Goal: Task Accomplishment & Management: Manage account settings

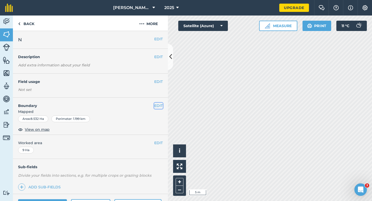
click at [162, 106] on button "EDIT" at bounding box center [158, 106] width 9 height 6
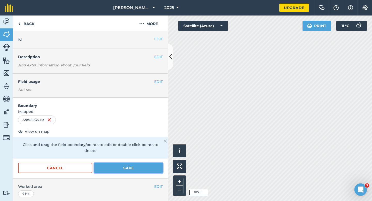
click at [135, 163] on button "Save" at bounding box center [128, 168] width 69 height 10
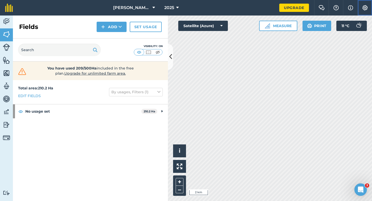
click at [371, 10] on button "Settings" at bounding box center [365, 8] width 14 height 16
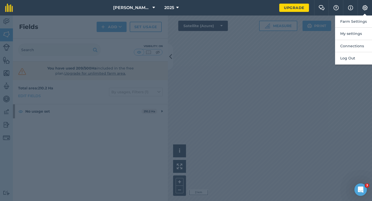
click at [303, 102] on div at bounding box center [186, 109] width 372 height 186
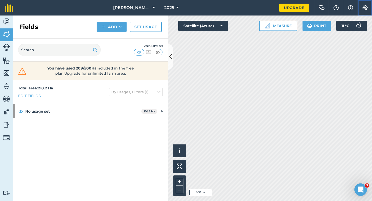
click at [367, 9] on img at bounding box center [365, 7] width 6 height 5
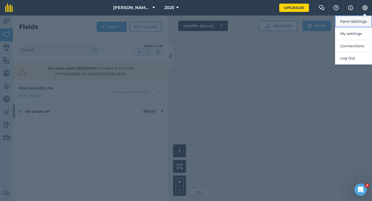
click at [367, 20] on button "Farm Settings" at bounding box center [353, 22] width 37 height 12
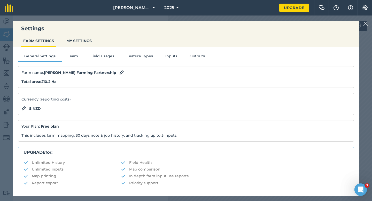
scroll to position [99, 0]
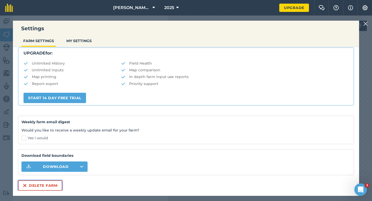
click at [38, 187] on button "Delete farm" at bounding box center [40, 186] width 44 height 10
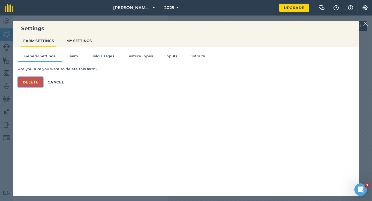
click at [36, 86] on button "Delete" at bounding box center [30, 82] width 25 height 10
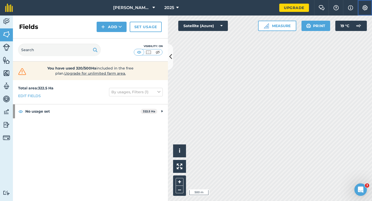
click at [367, 9] on img at bounding box center [365, 7] width 6 height 5
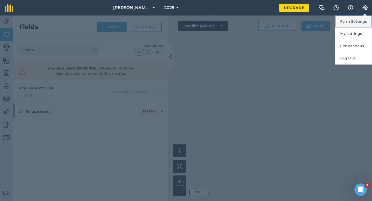
click at [364, 23] on button "Farm Settings" at bounding box center [353, 22] width 37 height 12
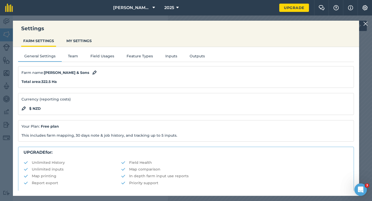
scroll to position [99, 0]
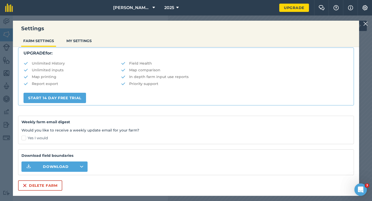
click at [63, 183] on div "Farm name : [PERSON_NAME] & Sons Total area : 322.5 Ha Currency (reporting cost…" at bounding box center [186, 79] width 336 height 224
click at [51, 178] on div "Farm name : [PERSON_NAME] & Sons Total area : 322.5 Ha Currency (reporting cost…" at bounding box center [186, 79] width 336 height 224
click at [51, 182] on button "Delete farm" at bounding box center [40, 186] width 44 height 10
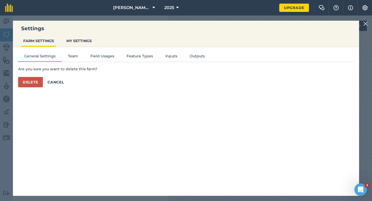
scroll to position [0, 0]
click at [35, 77] on button "Delete" at bounding box center [30, 82] width 25 height 10
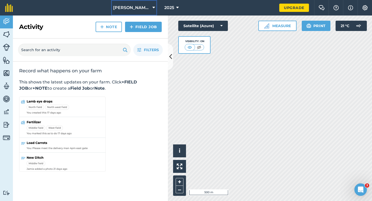
click at [132, 11] on span "[PERSON_NAME] & Sons Farming LTD" at bounding box center [131, 8] width 37 height 6
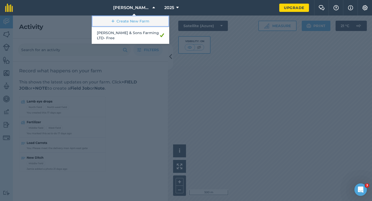
click at [132, 16] on link "Create New Farm" at bounding box center [131, 22] width 78 height 12
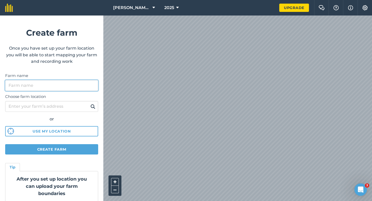
click at [79, 89] on input "Farm name" at bounding box center [51, 85] width 93 height 11
click at [79, 85] on input "Farm name" at bounding box center [51, 85] width 93 height 11
type input "[PERSON_NAME] & Sons"
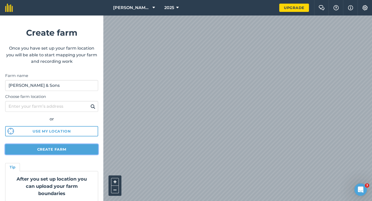
click at [87, 152] on button "Create farm" at bounding box center [51, 149] width 93 height 10
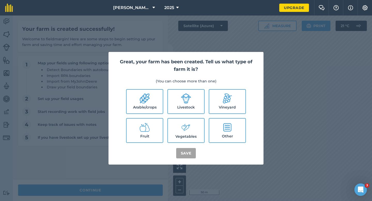
click at [155, 105] on label "Arable/crops" at bounding box center [145, 102] width 36 height 24
checkbox input "true"
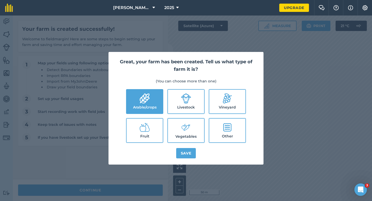
click at [170, 104] on label "Livestock" at bounding box center [186, 102] width 36 height 24
checkbox input "true"
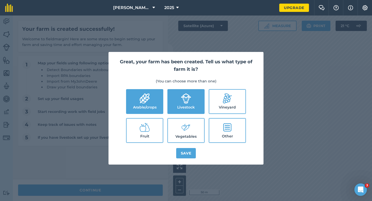
click at [177, 120] on label "Vegetables" at bounding box center [186, 131] width 36 height 24
checkbox input "true"
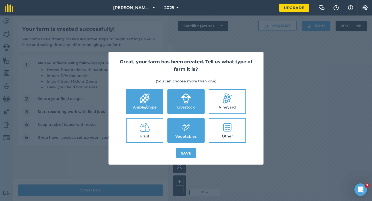
click at [186, 146] on div "Great, your farm has been created. Tell us what type of farm it is? (You can ch…" at bounding box center [186, 108] width 155 height 113
click at [186, 151] on button "Save" at bounding box center [186, 153] width 20 height 10
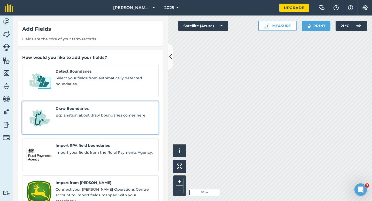
click at [71, 114] on div "Draw Boundaries Explanation about draw boundaries comes here" at bounding box center [105, 118] width 99 height 24
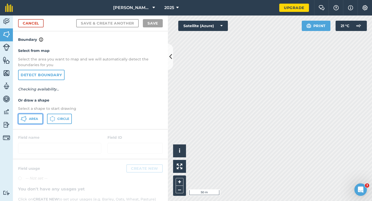
click at [40, 117] on button "Area" at bounding box center [30, 119] width 25 height 10
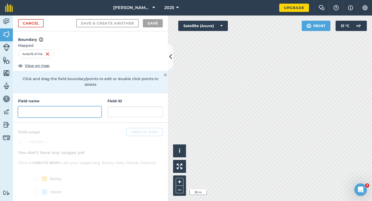
click at [44, 111] on input "text" at bounding box center [59, 112] width 83 height 11
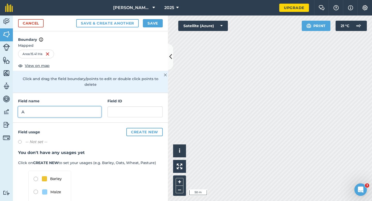
type input "A"
click at [149, 28] on div "Cancel Save & Create Another Save" at bounding box center [90, 24] width 155 height 16
click at [149, 24] on button "Save" at bounding box center [153, 23] width 20 height 8
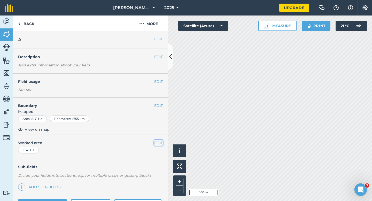
click at [162, 142] on button "EDIT" at bounding box center [158, 143] width 9 height 6
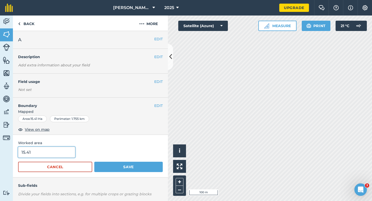
click at [34, 155] on input "15.41" at bounding box center [46, 152] width 57 height 11
type input "15.4"
click at [94, 162] on button "Save" at bounding box center [128, 167] width 69 height 10
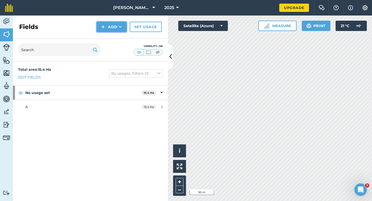
click at [100, 30] on button "Add" at bounding box center [112, 27] width 30 height 10
click at [100, 37] on link "Draw" at bounding box center [111, 38] width 28 height 11
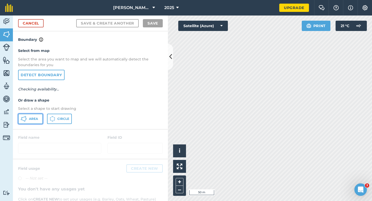
click at [32, 114] on button "Area" at bounding box center [30, 119] width 25 height 10
click at [31, 119] on span "Area" at bounding box center [33, 119] width 9 height 4
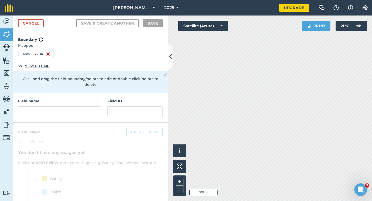
click at [78, 100] on div "Field name" at bounding box center [59, 107] width 83 height 19
click at [78, 107] on input "text" at bounding box center [59, 112] width 83 height 11
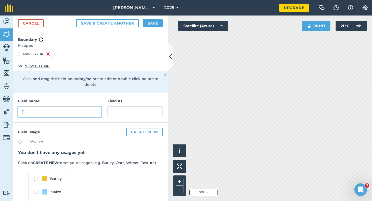
type input "B"
click at [144, 24] on button "Save" at bounding box center [153, 23] width 20 height 8
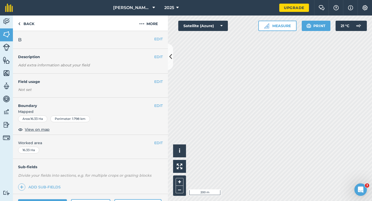
click at [156, 148] on div "EDIT Worked area 16.33 Ha" at bounding box center [90, 147] width 155 height 24
click at [157, 141] on button "EDIT" at bounding box center [158, 143] width 9 height 6
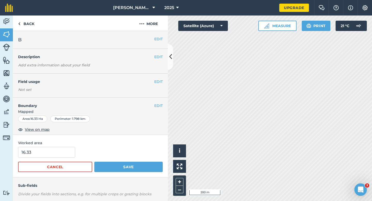
click at [35, 161] on form "16.33 Cancel Save" at bounding box center [90, 159] width 145 height 25
click at [36, 158] on form "16.33 Cancel Save" at bounding box center [90, 159] width 145 height 25
click at [36, 154] on input "16.3" at bounding box center [46, 152] width 57 height 11
type input "16.3"
click at [94, 162] on button "Save" at bounding box center [128, 167] width 69 height 10
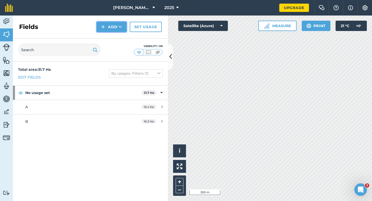
click at [109, 26] on button "Add" at bounding box center [112, 27] width 30 height 10
click at [109, 34] on link "Draw" at bounding box center [111, 38] width 28 height 11
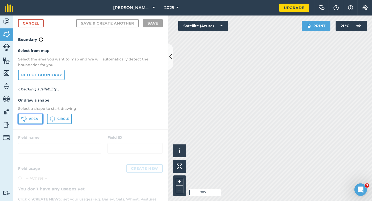
click at [31, 118] on span "Area" at bounding box center [33, 119] width 9 height 4
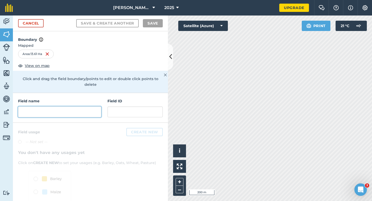
click at [95, 108] on input "text" at bounding box center [59, 112] width 83 height 11
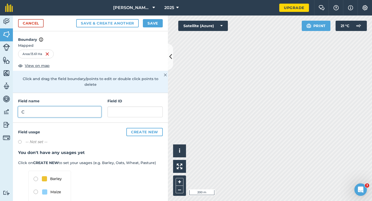
type input "C"
click at [154, 26] on button "Save" at bounding box center [153, 23] width 20 height 8
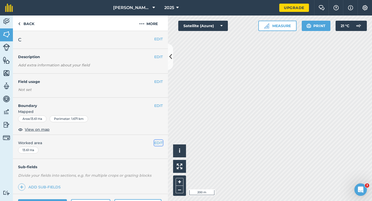
click at [159, 142] on button "EDIT" at bounding box center [158, 143] width 9 height 6
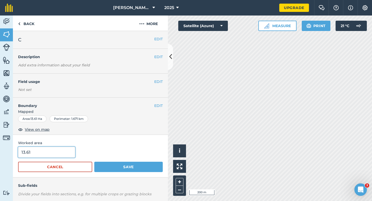
click at [26, 152] on input "13.61" at bounding box center [46, 152] width 57 height 11
click at [42, 152] on input "13.61" at bounding box center [46, 152] width 57 height 11
type input "13.6"
click at [94, 162] on button "Save" at bounding box center [128, 167] width 69 height 10
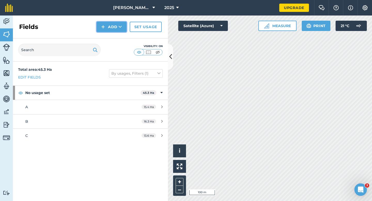
click at [103, 27] on img at bounding box center [103, 27] width 4 height 6
click at [110, 38] on link "Draw" at bounding box center [111, 38] width 28 height 11
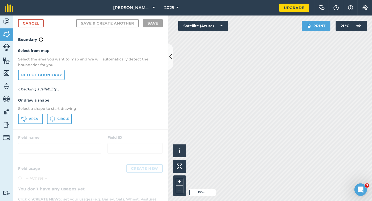
click at [37, 110] on p "Select a shape to start drawing" at bounding box center [90, 109] width 145 height 6
click at [36, 117] on span "Area" at bounding box center [33, 119] width 9 height 4
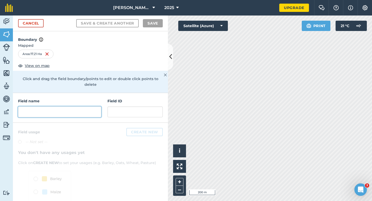
click at [74, 107] on input "text" at bounding box center [59, 112] width 83 height 11
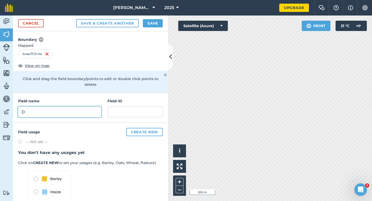
type input "D"
click at [156, 21] on button "Save" at bounding box center [153, 23] width 20 height 8
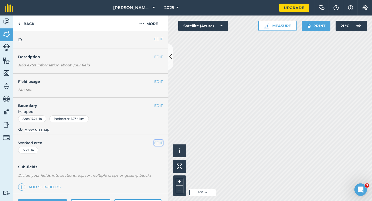
click at [159, 142] on button "EDIT" at bounding box center [158, 143] width 9 height 6
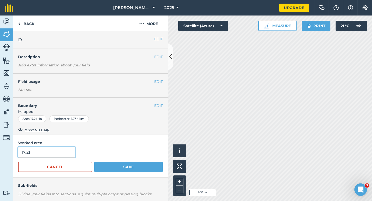
click at [40, 157] on input "17.21" at bounding box center [46, 152] width 57 height 11
type input "17.2"
click at [94, 162] on button "Save" at bounding box center [128, 167] width 69 height 10
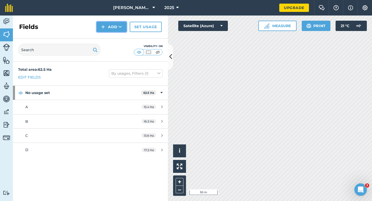
click at [105, 30] on button "Add" at bounding box center [112, 27] width 30 height 10
click at [106, 34] on link "Draw" at bounding box center [111, 38] width 28 height 11
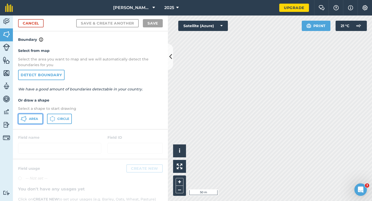
click at [41, 116] on button "Area" at bounding box center [30, 119] width 25 height 10
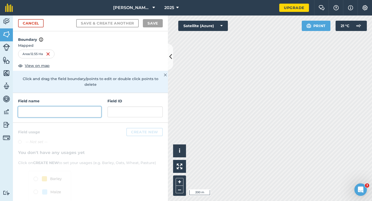
click at [66, 107] on input "text" at bounding box center [59, 112] width 83 height 11
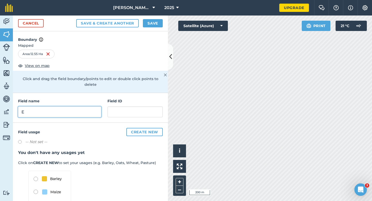
type input "E"
click at [146, 24] on button "Save" at bounding box center [153, 23] width 20 height 8
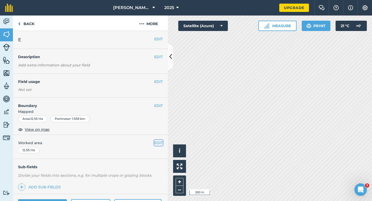
click at [159, 144] on button "EDIT" at bounding box center [158, 143] width 9 height 6
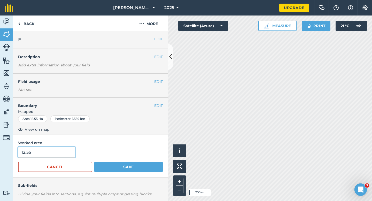
click at [52, 149] on input "12.55" at bounding box center [46, 152] width 57 height 11
click at [52, 154] on input "12.55" at bounding box center [46, 152] width 57 height 11
type input "12.6"
click at [94, 162] on button "Save" at bounding box center [128, 167] width 69 height 10
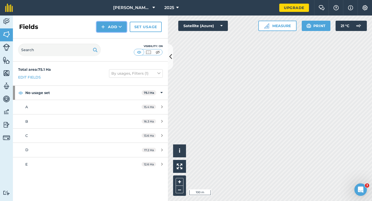
click at [109, 25] on button "Add" at bounding box center [112, 27] width 30 height 10
click at [109, 35] on link "Draw" at bounding box center [111, 38] width 28 height 11
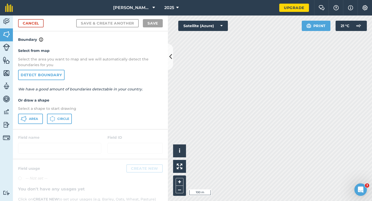
click at [37, 110] on p "Select a shape to start drawing" at bounding box center [90, 109] width 145 height 6
click at [37, 115] on button "Area" at bounding box center [30, 119] width 25 height 10
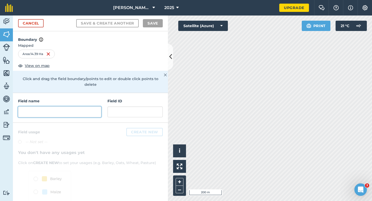
click at [51, 107] on input "text" at bounding box center [59, 112] width 83 height 11
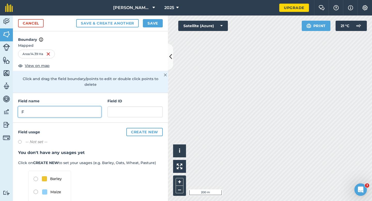
type input "F"
click at [147, 20] on button "Save" at bounding box center [153, 23] width 20 height 8
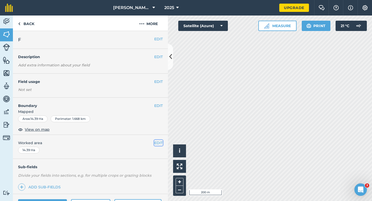
click at [157, 143] on button "EDIT" at bounding box center [158, 143] width 9 height 6
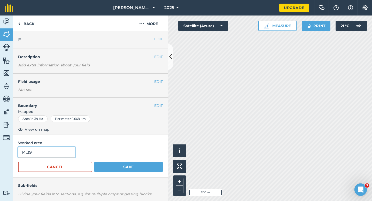
click at [58, 153] on input "14.39" at bounding box center [46, 152] width 57 height 11
type input "14.4"
click at [94, 162] on button "Save" at bounding box center [128, 167] width 69 height 10
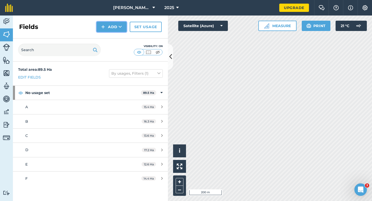
click at [114, 28] on button "Add" at bounding box center [112, 27] width 30 height 10
click at [114, 36] on link "Draw" at bounding box center [111, 38] width 28 height 11
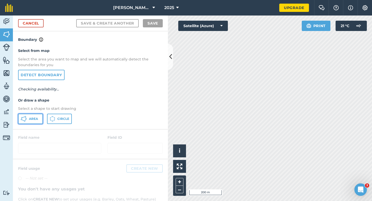
click at [35, 116] on button "Area" at bounding box center [30, 119] width 25 height 10
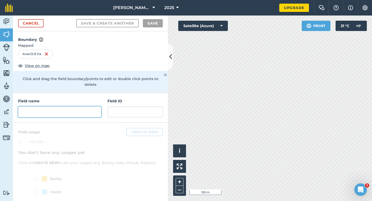
click at [71, 110] on input "text" at bounding box center [59, 112] width 83 height 11
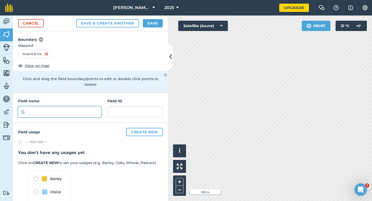
type input "G"
click at [156, 25] on button "Save" at bounding box center [153, 23] width 20 height 8
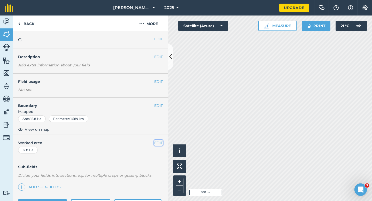
click at [156, 143] on button "EDIT" at bounding box center [158, 143] width 9 height 6
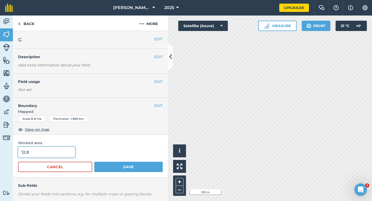
click at [57, 153] on input "12.8" at bounding box center [46, 152] width 57 height 11
click at [94, 162] on button "Save" at bounding box center [128, 167] width 69 height 10
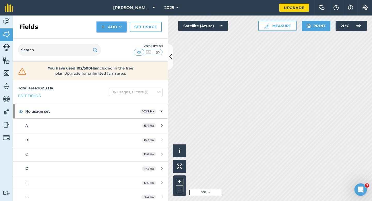
click at [114, 26] on button "Add" at bounding box center [112, 27] width 30 height 10
click at [114, 36] on link "Draw" at bounding box center [111, 38] width 28 height 11
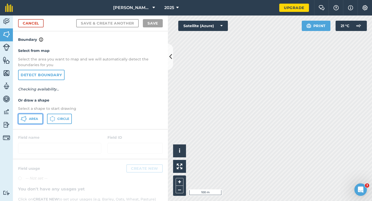
click at [27, 124] on button "Area" at bounding box center [30, 119] width 25 height 10
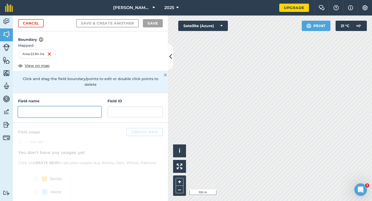
click at [96, 107] on input "text" at bounding box center [59, 112] width 83 height 11
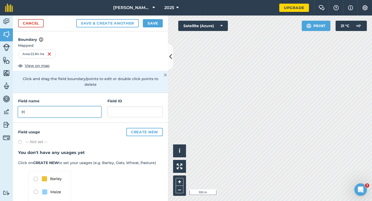
type input "H"
click at [161, 18] on div "Cancel Save & Create Another Save" at bounding box center [90, 24] width 155 height 16
click at [161, 22] on button "Save" at bounding box center [153, 23] width 20 height 8
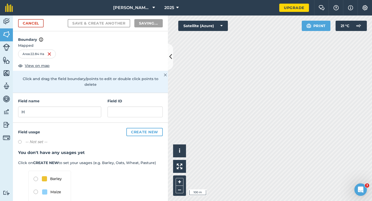
click at [155, 141] on div "Field usage Create new -- Not set -- You don't have any usages yet Click on CRE…" at bounding box center [90, 179] width 155 height 112
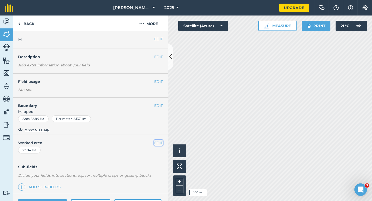
click at [159, 142] on button "EDIT" at bounding box center [158, 143] width 9 height 6
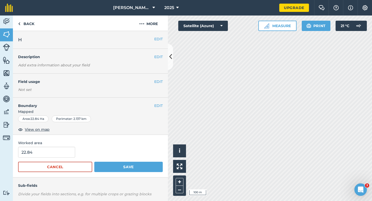
click at [33, 143] on span "Worked area" at bounding box center [90, 143] width 145 height 6
click at [40, 159] on form "22.84 Cancel Save" at bounding box center [90, 159] width 145 height 25
click at [40, 153] on input "22.84" at bounding box center [46, 152] width 57 height 11
type input "18"
click at [94, 162] on button "Save" at bounding box center [128, 167] width 69 height 10
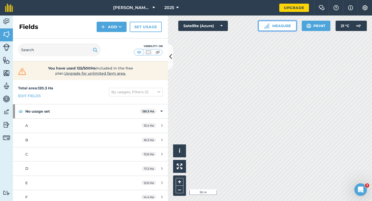
click at [270, 31] on button "Measure" at bounding box center [278, 26] width 38 height 10
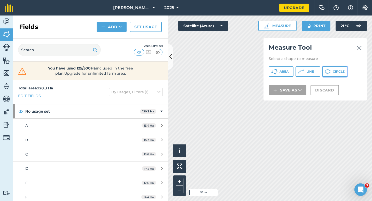
click at [337, 67] on button "Circle" at bounding box center [335, 71] width 25 height 10
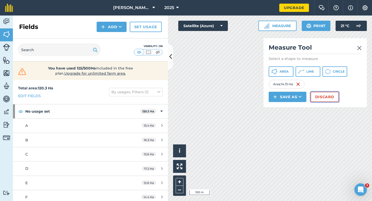
click at [321, 97] on button "Discard" at bounding box center [325, 97] width 28 height 10
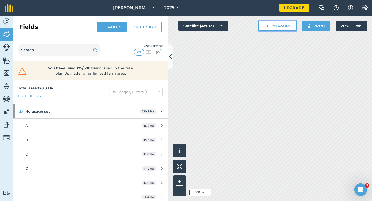
click at [277, 30] on button "Measure" at bounding box center [278, 26] width 38 height 10
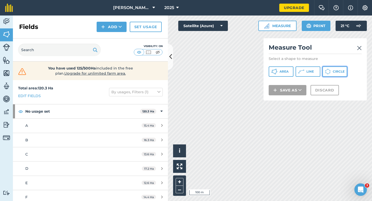
click at [327, 74] on icon at bounding box center [328, 72] width 6 height 6
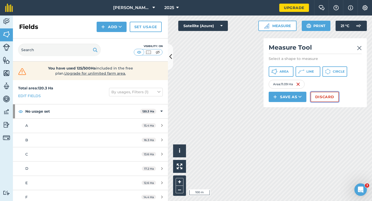
click at [324, 100] on button "Discard" at bounding box center [325, 97] width 28 height 10
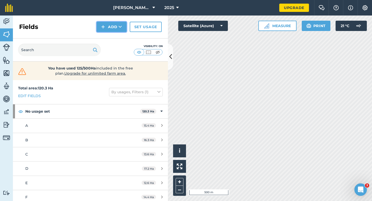
click at [106, 30] on button "Add" at bounding box center [112, 27] width 30 height 10
click at [107, 35] on link "Draw" at bounding box center [111, 38] width 28 height 11
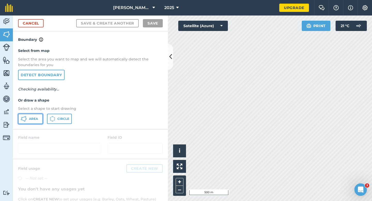
click at [27, 117] on button "Area" at bounding box center [30, 119] width 25 height 10
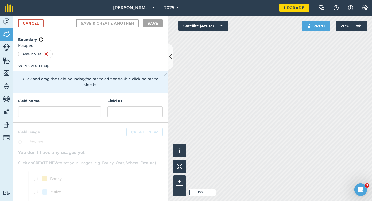
click at [94, 100] on div "Field name" at bounding box center [59, 107] width 83 height 19
click at [83, 107] on input "text" at bounding box center [59, 112] width 83 height 11
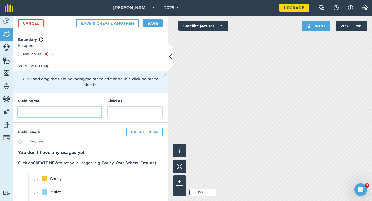
type input "I"
click at [157, 20] on button "Save" at bounding box center [153, 23] width 20 height 8
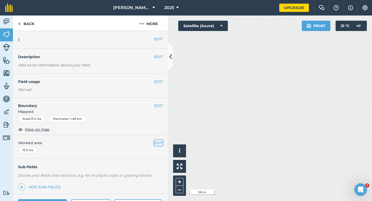
click at [157, 142] on button "EDIT" at bounding box center [158, 143] width 9 height 6
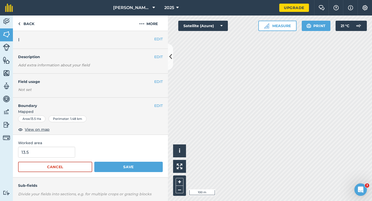
click at [74, 149] on div "13.5" at bounding box center [90, 152] width 145 height 11
click at [69, 149] on input "13.5" at bounding box center [46, 152] width 57 height 11
click at [94, 162] on button "Save" at bounding box center [128, 167] width 69 height 10
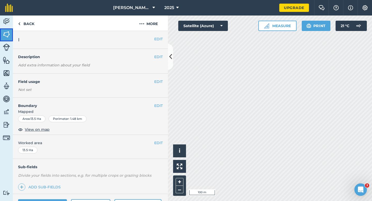
click at [4, 37] on img at bounding box center [6, 35] width 7 height 8
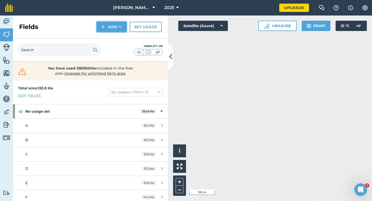
click at [112, 25] on button "Add" at bounding box center [112, 27] width 30 height 10
click at [114, 38] on link "Draw" at bounding box center [111, 38] width 28 height 11
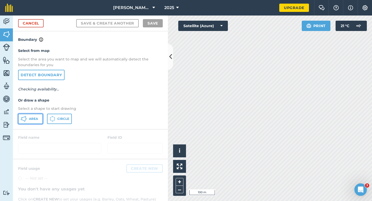
click at [26, 121] on icon at bounding box center [24, 119] width 6 height 6
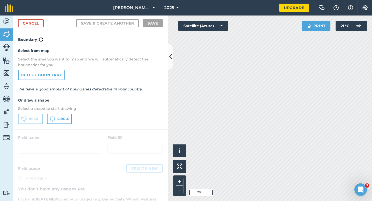
click at [28, 15] on nav "[PERSON_NAME] & Sons 2025" at bounding box center [148, 8] width 261 height 16
click at [32, 21] on link "Cancel" at bounding box center [31, 23] width 26 height 8
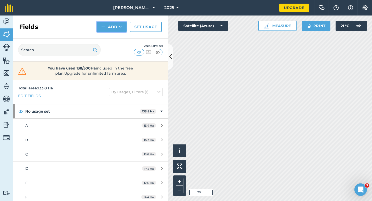
click at [108, 28] on button "Add" at bounding box center [112, 27] width 30 height 10
click at [111, 37] on link "Draw" at bounding box center [111, 38] width 28 height 11
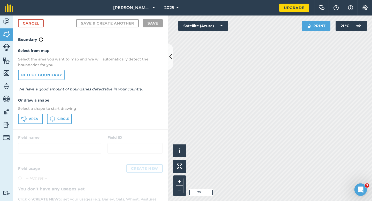
click at [33, 113] on div "Select from map Select the area you want to map and we will automatically detec…" at bounding box center [90, 86] width 155 height 86
click at [33, 116] on button "Area" at bounding box center [30, 119] width 25 height 10
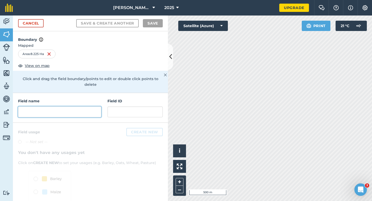
click at [101, 107] on input "text" at bounding box center [59, 112] width 83 height 11
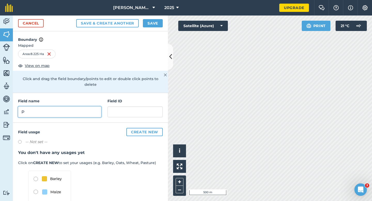
type input "P"
click at [149, 26] on button "Save" at bounding box center [153, 23] width 20 height 8
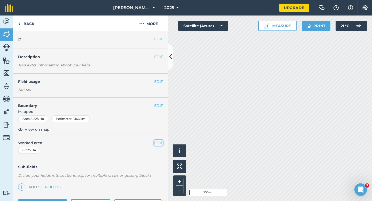
click at [157, 141] on button "EDIT" at bounding box center [158, 143] width 9 height 6
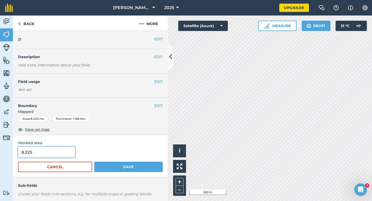
click at [38, 152] on input "8.225" at bounding box center [46, 152] width 57 height 11
type input "8.2"
click at [94, 162] on button "Save" at bounding box center [128, 167] width 69 height 10
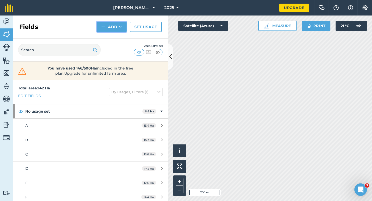
click at [110, 29] on button "Add" at bounding box center [112, 27] width 30 height 10
click at [110, 39] on link "Draw" at bounding box center [111, 38] width 28 height 11
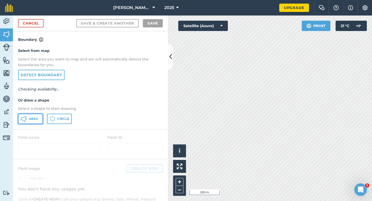
click at [32, 116] on button "Area" at bounding box center [30, 119] width 25 height 10
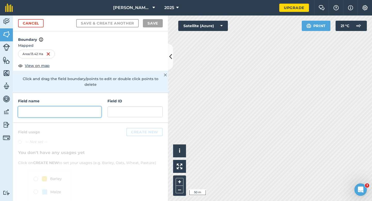
click at [82, 110] on input "text" at bounding box center [59, 112] width 83 height 11
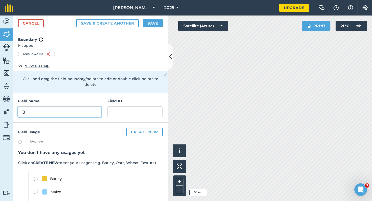
type input "Q"
click at [150, 27] on button "Save" at bounding box center [153, 23] width 20 height 8
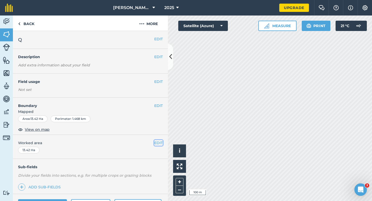
click at [157, 142] on button "EDIT" at bounding box center [158, 143] width 9 height 6
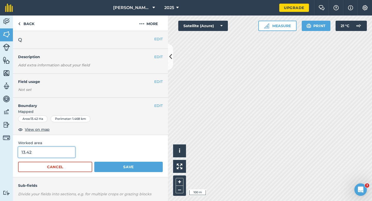
click at [56, 152] on input "13.42" at bounding box center [46, 152] width 57 height 11
type input "13.4"
click at [94, 162] on button "Save" at bounding box center [128, 167] width 69 height 10
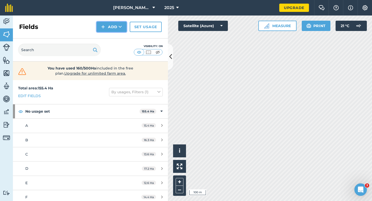
click at [100, 29] on button "Add" at bounding box center [112, 27] width 30 height 10
click at [102, 36] on link "Draw" at bounding box center [111, 38] width 28 height 11
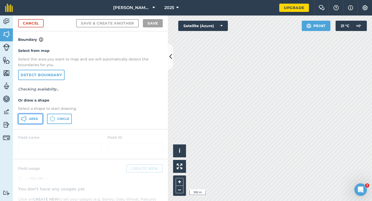
click at [36, 122] on button "Area" at bounding box center [30, 119] width 25 height 10
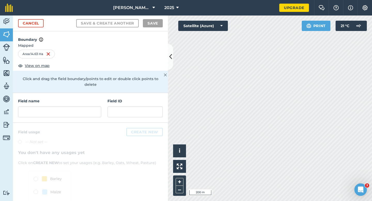
click at [104, 115] on div "Field name Field ID" at bounding box center [90, 108] width 155 height 30
click at [100, 109] on input "text" at bounding box center [59, 112] width 83 height 11
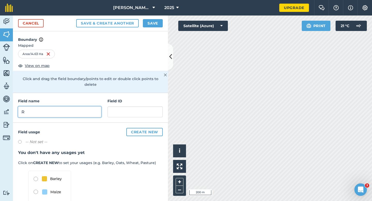
type input "R"
click at [159, 27] on div "Cancel Save & Create Another Save" at bounding box center [90, 24] width 155 height 16
click at [155, 22] on button "Save" at bounding box center [153, 23] width 20 height 8
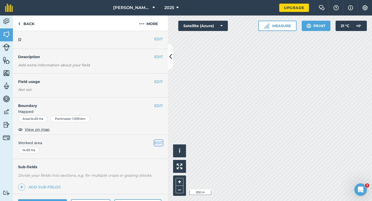
click at [154, 144] on button "EDIT" at bounding box center [158, 143] width 9 height 6
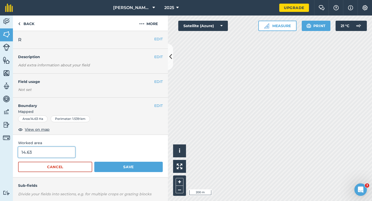
click at [65, 155] on input "14.63" at bounding box center [46, 152] width 57 height 11
type input "14.6"
click at [94, 162] on button "Save" at bounding box center [128, 167] width 69 height 10
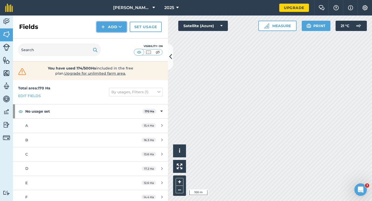
click at [115, 31] on button "Add" at bounding box center [112, 27] width 30 height 10
click at [115, 36] on link "Draw" at bounding box center [111, 38] width 28 height 11
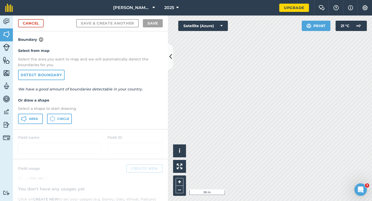
click at [44, 115] on div "Area Circle" at bounding box center [90, 119] width 145 height 10
click at [34, 119] on span "Area" at bounding box center [33, 119] width 9 height 4
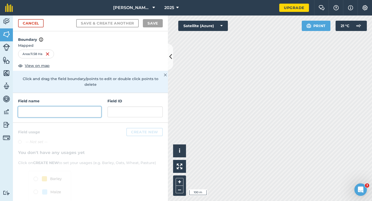
click at [23, 110] on input "text" at bounding box center [59, 112] width 83 height 11
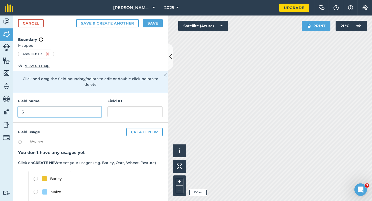
type input "S"
click at [148, 22] on button "Save" at bounding box center [153, 23] width 20 height 8
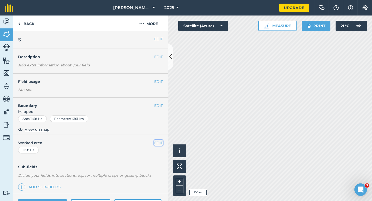
click at [159, 141] on button "EDIT" at bounding box center [158, 143] width 9 height 6
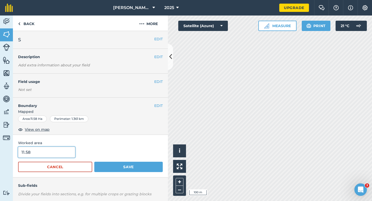
click at [54, 156] on input "11.58" at bounding box center [46, 152] width 57 height 11
type input "11.6"
click at [94, 162] on button "Save" at bounding box center [128, 167] width 69 height 10
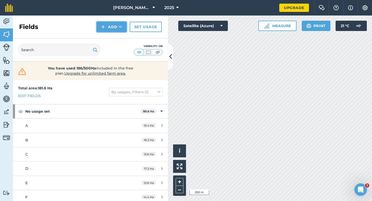
click at [109, 27] on button "Add" at bounding box center [112, 27] width 30 height 10
click at [110, 39] on link "Draw" at bounding box center [111, 38] width 28 height 11
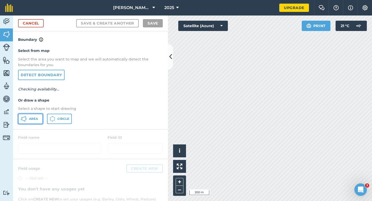
drag, startPoint x: 36, startPoint y: 115, endPoint x: 104, endPoint y: 95, distance: 70.5
click at [37, 115] on button "Area" at bounding box center [30, 119] width 25 height 10
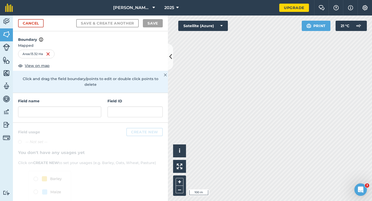
click at [61, 98] on h4 "Field name" at bounding box center [59, 101] width 83 height 6
click at [61, 112] on div "Field name Field ID" at bounding box center [90, 108] width 155 height 30
click at [61, 111] on input "text" at bounding box center [59, 112] width 83 height 11
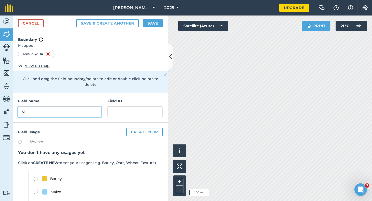
type input "N"
click at [151, 25] on button "Save" at bounding box center [153, 23] width 20 height 8
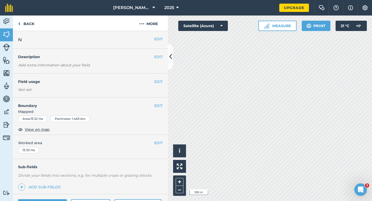
click at [152, 143] on span "Worked area" at bounding box center [90, 143] width 145 height 6
click at [157, 143] on button "EDIT" at bounding box center [158, 143] width 9 height 6
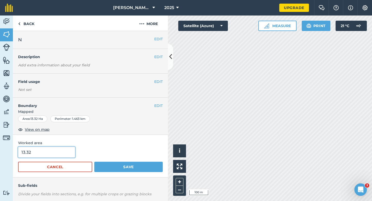
click at [52, 153] on input "13.32" at bounding box center [46, 152] width 57 height 11
type input "13.3"
click at [94, 162] on button "Save" at bounding box center [128, 167] width 69 height 10
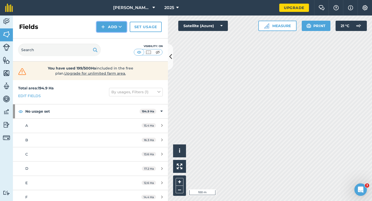
click at [112, 26] on button "Add" at bounding box center [112, 27] width 30 height 10
click at [112, 37] on link "Draw" at bounding box center [111, 38] width 28 height 11
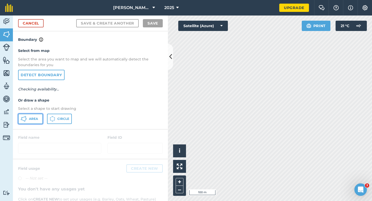
click at [35, 115] on button "Area" at bounding box center [30, 119] width 25 height 10
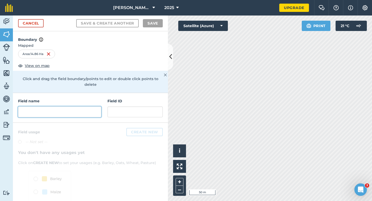
click at [65, 107] on input "text" at bounding box center [59, 112] width 83 height 11
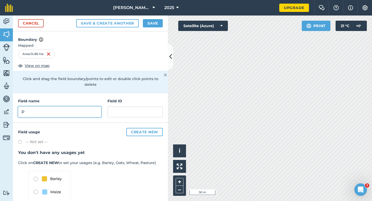
type input "P"
click at [156, 21] on button "Save" at bounding box center [153, 23] width 20 height 8
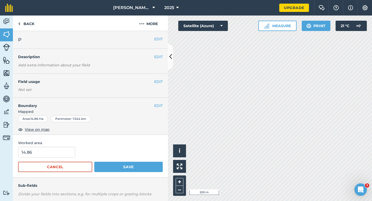
click at [44, 158] on form "14.86 Cancel Save" at bounding box center [90, 159] width 145 height 25
click at [45, 154] on input "14.86" at bounding box center [46, 152] width 57 height 11
type input "15"
click at [94, 162] on button "Save" at bounding box center [128, 167] width 69 height 10
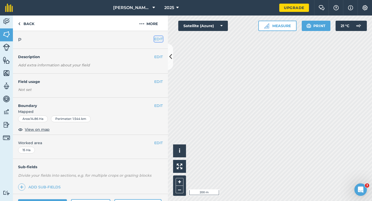
click at [161, 37] on button "EDIT" at bounding box center [158, 39] width 9 height 6
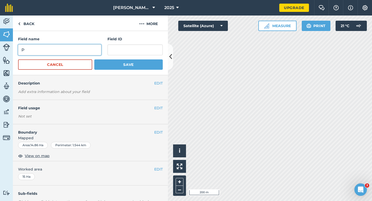
click at [69, 51] on input "P" at bounding box center [59, 49] width 83 height 11
type input "O"
click at [94, 59] on button "Save" at bounding box center [128, 64] width 69 height 10
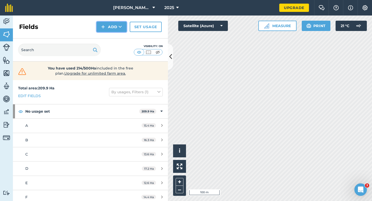
click at [109, 31] on button "Add" at bounding box center [112, 27] width 30 height 10
click at [109, 35] on link "Draw" at bounding box center [111, 38] width 28 height 11
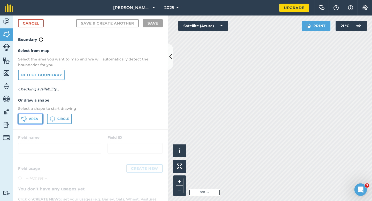
click at [29, 116] on button "Area" at bounding box center [30, 119] width 25 height 10
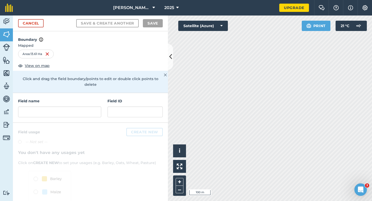
click at [61, 113] on div "Field name Field ID" at bounding box center [90, 108] width 155 height 30
click at [64, 109] on input "text" at bounding box center [59, 112] width 83 height 11
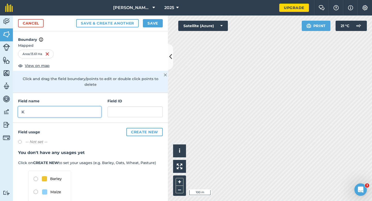
type input "K"
click at [153, 24] on button "Save" at bounding box center [153, 23] width 20 height 8
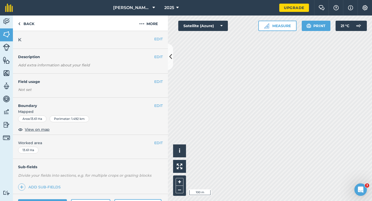
click at [163, 145] on div "EDIT Worked area 13.61 Ha" at bounding box center [90, 147] width 155 height 24
click at [163, 143] on div "EDIT Worked area 13.61 Ha" at bounding box center [90, 147] width 155 height 24
click at [156, 143] on button "EDIT" at bounding box center [158, 143] width 9 height 6
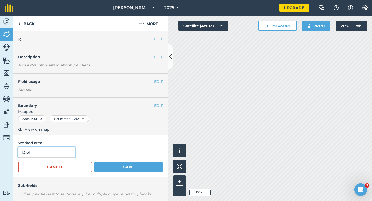
click at [53, 156] on input "13.61" at bounding box center [46, 152] width 57 height 11
type input "13.6"
click at [94, 162] on button "Save" at bounding box center [128, 167] width 69 height 10
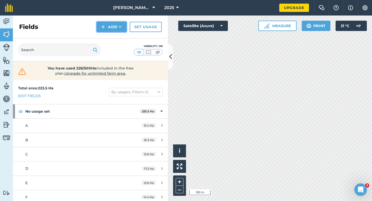
click at [112, 26] on button "Add" at bounding box center [112, 27] width 30 height 10
click at [112, 39] on link "Draw" at bounding box center [111, 38] width 28 height 11
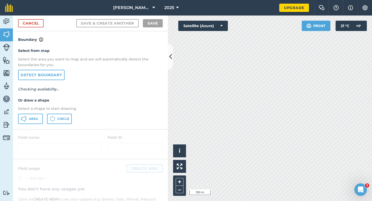
click at [34, 124] on div "Select from map Select the area you want to map and we will automatically detec…" at bounding box center [90, 86] width 155 height 86
click at [43, 118] on div "Area Circle" at bounding box center [90, 119] width 145 height 10
click at [28, 122] on button "Area" at bounding box center [30, 119] width 25 height 10
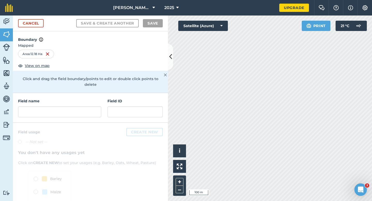
click at [57, 112] on div "Field name Field ID" at bounding box center [90, 108] width 155 height 30
click at [57, 110] on input "text" at bounding box center [59, 112] width 83 height 11
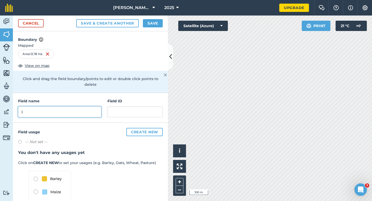
type input "I"
click at [150, 21] on button "Save" at bounding box center [153, 23] width 20 height 8
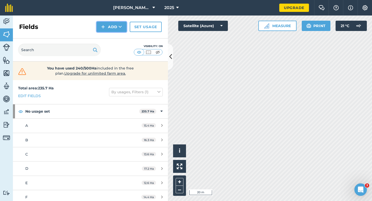
click at [104, 22] on button "Add" at bounding box center [112, 27] width 30 height 10
click at [107, 34] on link "Draw" at bounding box center [111, 38] width 28 height 11
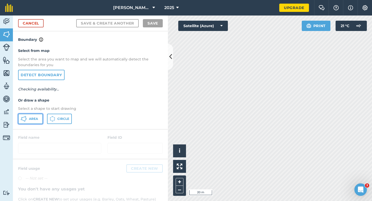
click at [39, 117] on button "Area" at bounding box center [30, 119] width 25 height 10
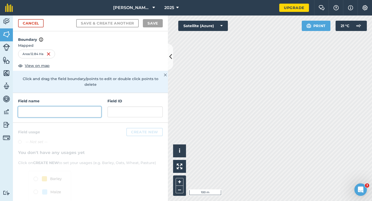
click at [67, 107] on input "text" at bounding box center [59, 112] width 83 height 11
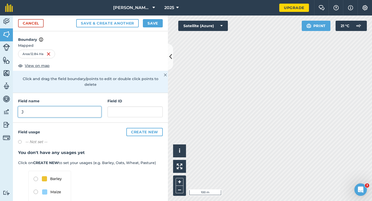
type input "J"
click at [152, 20] on button "Save" at bounding box center [153, 23] width 20 height 8
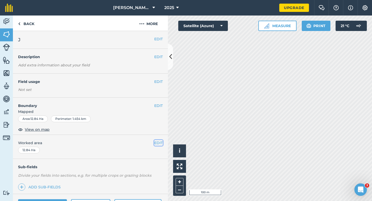
click at [159, 141] on button "EDIT" at bounding box center [158, 143] width 9 height 6
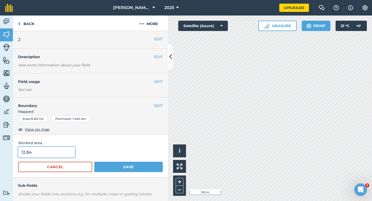
click at [57, 147] on div "Worked area 12.84 Cancel Save" at bounding box center [90, 156] width 155 height 43
click at [57, 153] on input "12.84" at bounding box center [46, 152] width 57 height 11
type input "13"
click at [94, 162] on button "Save" at bounding box center [128, 167] width 69 height 10
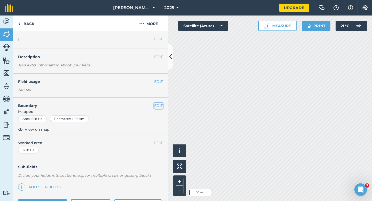
click at [162, 105] on button "EDIT" at bounding box center [158, 106] width 9 height 6
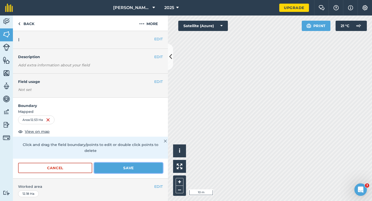
click at [161, 163] on button "Save" at bounding box center [128, 168] width 69 height 10
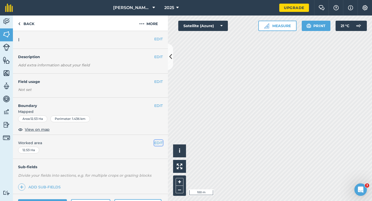
click at [156, 145] on button "EDIT" at bounding box center [158, 143] width 9 height 6
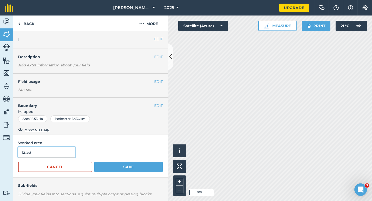
click at [68, 157] on input "12.53" at bounding box center [46, 152] width 57 height 11
type input "13"
click at [94, 162] on button "Save" at bounding box center [128, 167] width 69 height 10
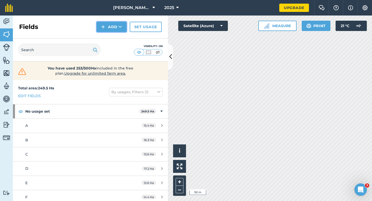
click at [106, 31] on button "Add" at bounding box center [112, 27] width 30 height 10
click at [106, 38] on link "Draw" at bounding box center [111, 38] width 28 height 11
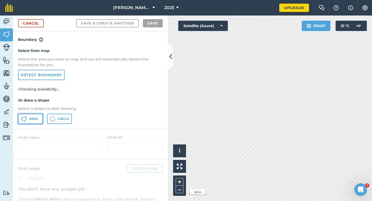
click at [37, 120] on span "Area" at bounding box center [33, 119] width 9 height 4
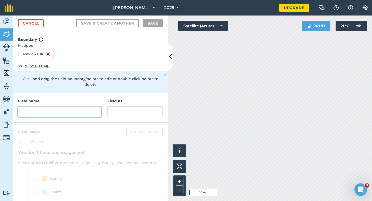
click at [85, 107] on input "text" at bounding box center [59, 112] width 83 height 11
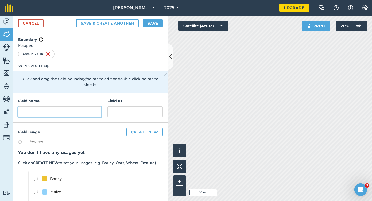
type input "L"
click at [159, 25] on button "Save" at bounding box center [153, 23] width 20 height 8
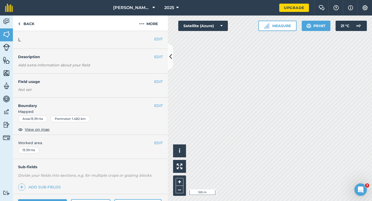
click at [156, 147] on div "EDIT Worked area 13.39 Ha" at bounding box center [90, 147] width 155 height 24
click at [156, 145] on button "EDIT" at bounding box center [158, 143] width 9 height 6
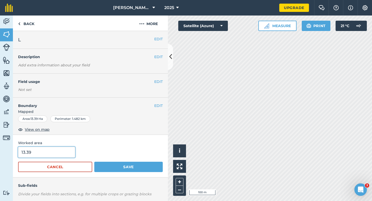
click at [66, 149] on input "13.39" at bounding box center [46, 152] width 57 height 11
click at [66, 156] on input "13.39" at bounding box center [46, 152] width 57 height 11
type input "13.3"
click at [94, 162] on button "Save" at bounding box center [128, 167] width 69 height 10
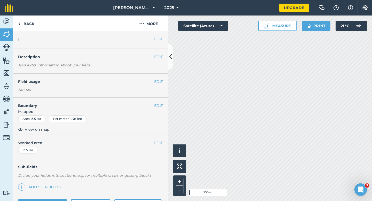
click at [152, 36] on div "EDIT I" at bounding box center [90, 40] width 155 height 18
click at [153, 35] on div "EDIT I" at bounding box center [90, 40] width 155 height 18
click at [155, 35] on div "EDIT I" at bounding box center [90, 40] width 155 height 18
click at [155, 38] on button "EDIT" at bounding box center [158, 39] width 9 height 6
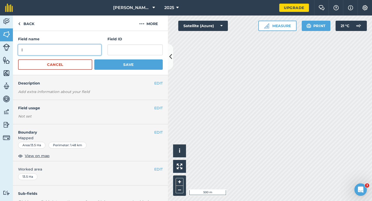
click at [79, 51] on input "I" at bounding box center [59, 49] width 83 height 11
type input "M"
click at [94, 59] on button "Save" at bounding box center [128, 64] width 69 height 10
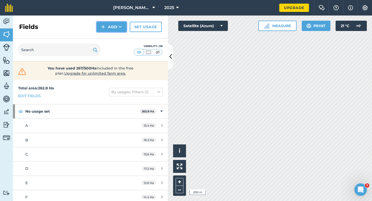
click at [110, 29] on button "Add" at bounding box center [112, 27] width 30 height 10
click at [110, 36] on link "Draw" at bounding box center [111, 38] width 28 height 11
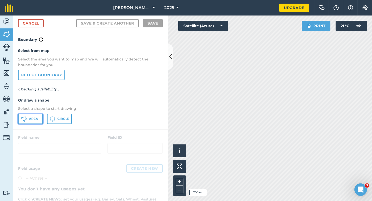
click at [42, 115] on button "Area" at bounding box center [30, 119] width 25 height 10
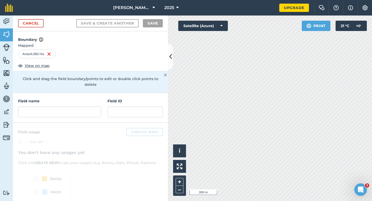
click at [70, 123] on div at bounding box center [90, 179] width 155 height 112
click at [71, 123] on div at bounding box center [90, 179] width 155 height 112
click at [71, 111] on input "text" at bounding box center [59, 112] width 83 height 11
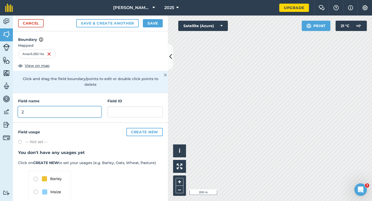
type input "2"
click at [156, 25] on button "Save" at bounding box center [153, 23] width 20 height 8
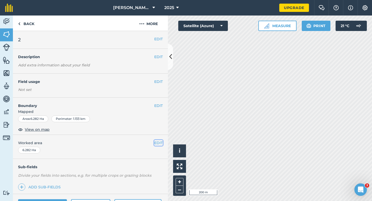
click at [156, 144] on button "EDIT" at bounding box center [158, 143] width 9 height 6
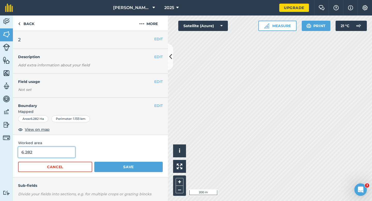
click at [50, 155] on input "6.282" at bounding box center [46, 152] width 57 height 11
type input "6.3"
click at [94, 162] on button "Save" at bounding box center [128, 167] width 69 height 10
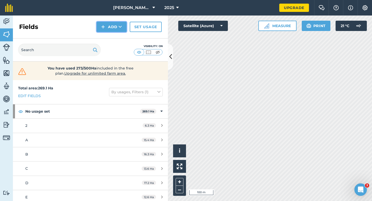
click at [107, 26] on button "Add" at bounding box center [112, 27] width 30 height 10
click at [108, 42] on link "Draw" at bounding box center [111, 38] width 28 height 11
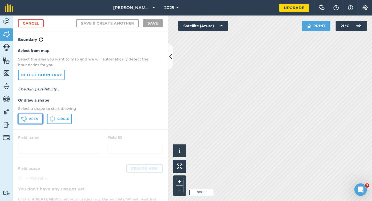
click at [31, 121] on button "Area" at bounding box center [30, 119] width 25 height 10
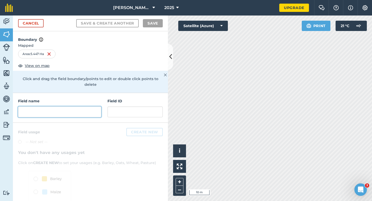
click at [74, 107] on input "text" at bounding box center [59, 112] width 83 height 11
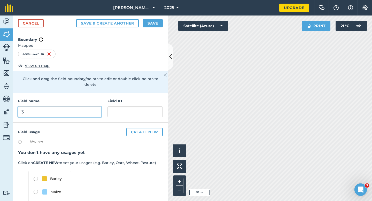
type input "3"
click at [146, 21] on button "Save" at bounding box center [153, 23] width 20 height 8
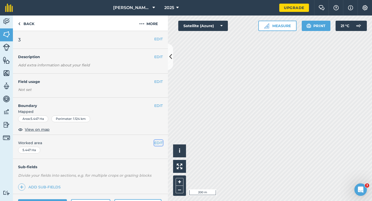
click at [158, 145] on button "EDIT" at bounding box center [158, 143] width 9 height 6
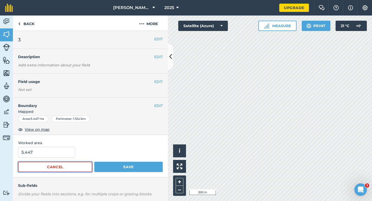
click at [45, 162] on button "Cancel" at bounding box center [55, 167] width 74 height 10
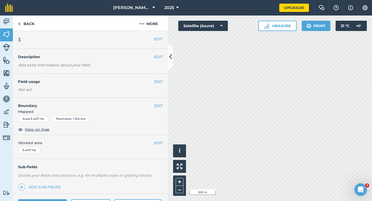
click at [46, 156] on div "EDIT Worked area 5.447 Ha" at bounding box center [90, 147] width 155 height 24
click at [157, 146] on button "EDIT" at bounding box center [158, 143] width 9 height 6
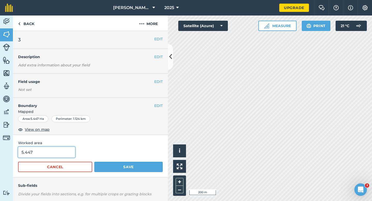
click at [63, 154] on input "5.447" at bounding box center [46, 152] width 57 height 11
type input "5.5"
click at [94, 162] on button "Save" at bounding box center [128, 167] width 69 height 10
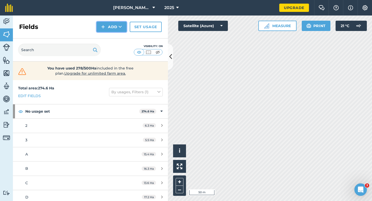
click at [111, 25] on button "Add" at bounding box center [112, 27] width 30 height 10
click at [111, 33] on link "Draw" at bounding box center [111, 38] width 28 height 11
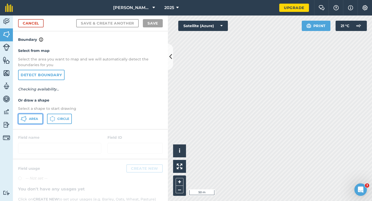
click at [35, 116] on button "Area" at bounding box center [30, 119] width 25 height 10
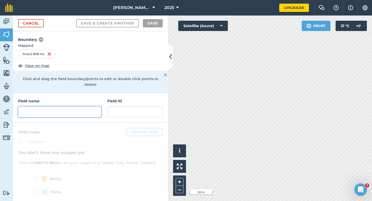
click at [86, 109] on input "text" at bounding box center [59, 112] width 83 height 11
type input "3"
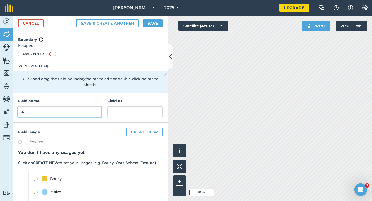
type input "4"
click at [148, 24] on button "Save" at bounding box center [153, 23] width 20 height 8
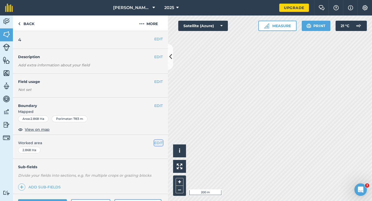
click at [158, 146] on button "EDIT" at bounding box center [158, 143] width 9 height 6
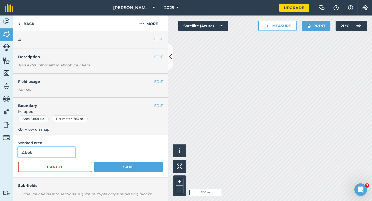
click at [57, 152] on input "2.868" at bounding box center [46, 152] width 57 height 11
type input "2"
type input "3"
click at [94, 162] on button "Save" at bounding box center [128, 167] width 69 height 10
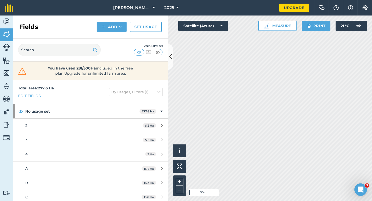
click at [107, 20] on div "Fields Add Set usage" at bounding box center [90, 27] width 155 height 23
click at [107, 32] on div "Fields Add Set usage" at bounding box center [90, 27] width 155 height 23
click at [107, 37] on div "Fields Add Set usage" at bounding box center [90, 27] width 155 height 23
click at [107, 28] on button "Add" at bounding box center [112, 27] width 30 height 10
click at [107, 36] on link "Draw" at bounding box center [111, 38] width 28 height 11
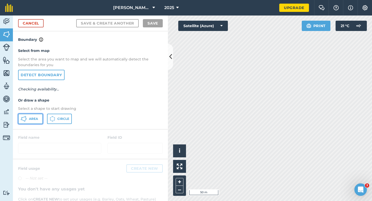
click at [30, 118] on span "Area" at bounding box center [33, 119] width 9 height 4
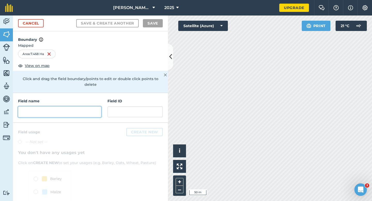
click at [83, 107] on input "text" at bounding box center [59, 112] width 83 height 11
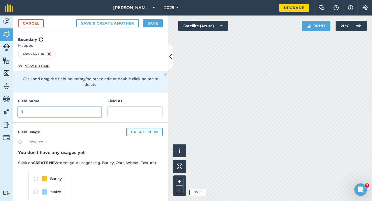
type input "1"
click at [76, 19] on button "Save & Create Another" at bounding box center [107, 23] width 63 height 8
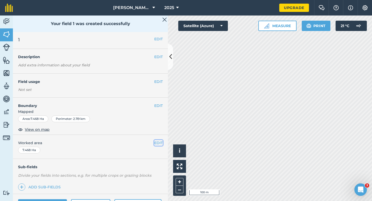
click at [158, 141] on button "EDIT" at bounding box center [158, 143] width 9 height 6
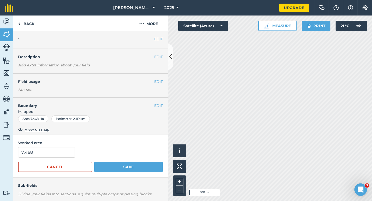
click at [63, 147] on div "Worked area 7.468 Cancel Save" at bounding box center [90, 156] width 155 height 43
click at [63, 151] on input "7.468" at bounding box center [46, 152] width 57 height 11
type input "7.5"
click at [94, 162] on button "Save" at bounding box center [128, 167] width 69 height 10
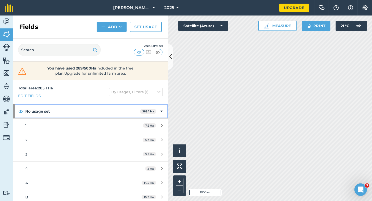
click at [156, 112] on span "285.1 Ha" at bounding box center [148, 111] width 16 height 5
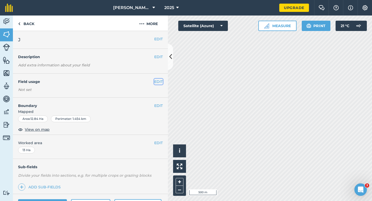
click at [161, 80] on button "EDIT" at bounding box center [158, 82] width 9 height 6
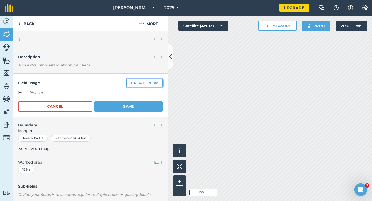
click at [161, 80] on button "Create new" at bounding box center [144, 83] width 36 height 8
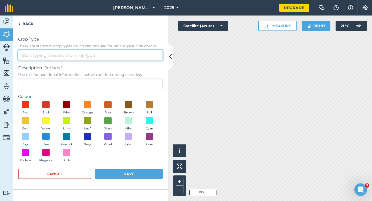
click at [144, 53] on input "Crop Type These are standard crop types which can be used for official pesticid…" at bounding box center [90, 55] width 145 height 11
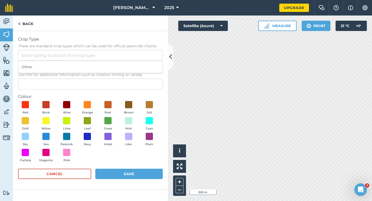
click at [144, 62] on li "Other" at bounding box center [90, 67] width 144 height 12
type input "Other"
click at [144, 78] on div "Description Optional Use this for additional information such as rotation timin…" at bounding box center [90, 77] width 145 height 25
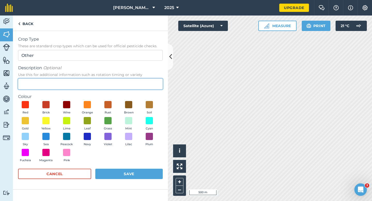
click at [144, 82] on input "Description Optional Use this for additional information such as rotation timin…" at bounding box center [90, 84] width 145 height 11
type input "Chard Seed"
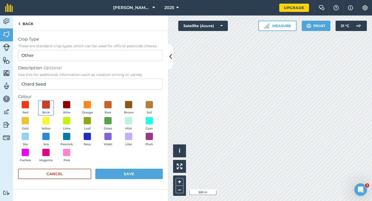
click at [46, 101] on span at bounding box center [46, 105] width 8 height 8
click at [118, 176] on button "Save" at bounding box center [128, 174] width 67 height 10
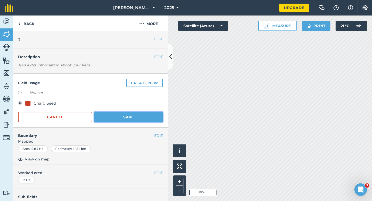
click at [140, 116] on button "Save" at bounding box center [128, 117] width 69 height 10
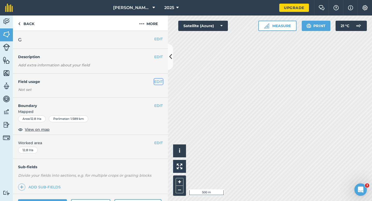
click at [159, 80] on button "EDIT" at bounding box center [158, 82] width 9 height 6
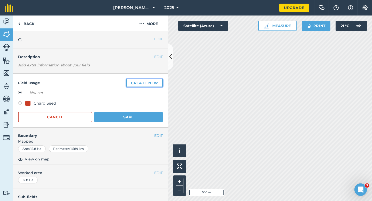
click at [159, 80] on button "Create new" at bounding box center [144, 83] width 36 height 8
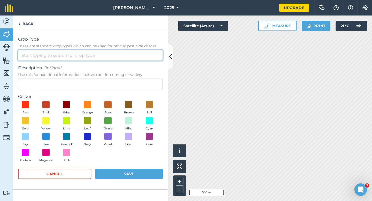
click at [133, 54] on input "Crop Type These are standard crop types which can be used for official pesticid…" at bounding box center [90, 55] width 145 height 11
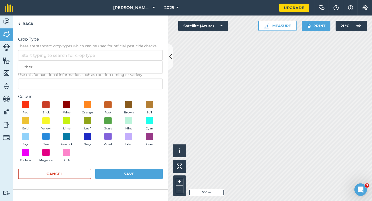
click at [133, 62] on li "Other" at bounding box center [90, 67] width 144 height 12
type input "Other"
click at [133, 78] on div "Description Optional Use this for additional information such as rotation timin…" at bounding box center [90, 77] width 145 height 25
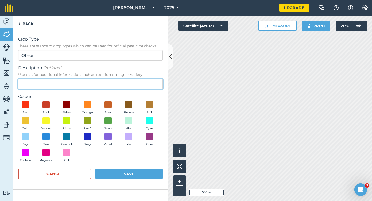
click at [133, 79] on input "Description Optional Use this for additional information such as rotation timin…" at bounding box center [90, 84] width 145 height 11
type input "Radish Seed"
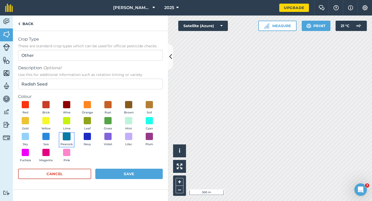
click at [66, 137] on span at bounding box center [67, 137] width 8 height 8
click at [135, 180] on div "Cancel Save" at bounding box center [90, 177] width 145 height 16
click at [137, 177] on button "Save" at bounding box center [128, 174] width 67 height 10
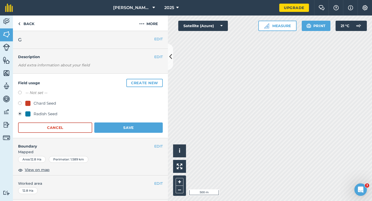
click at [129, 133] on div "Field usage Create new -- Not set -- Chard Seed Radish Seed Cancel Save" at bounding box center [90, 106] width 155 height 65
click at [139, 125] on button "Save" at bounding box center [128, 128] width 69 height 10
